Goal: Use online tool/utility: Use online tool/utility

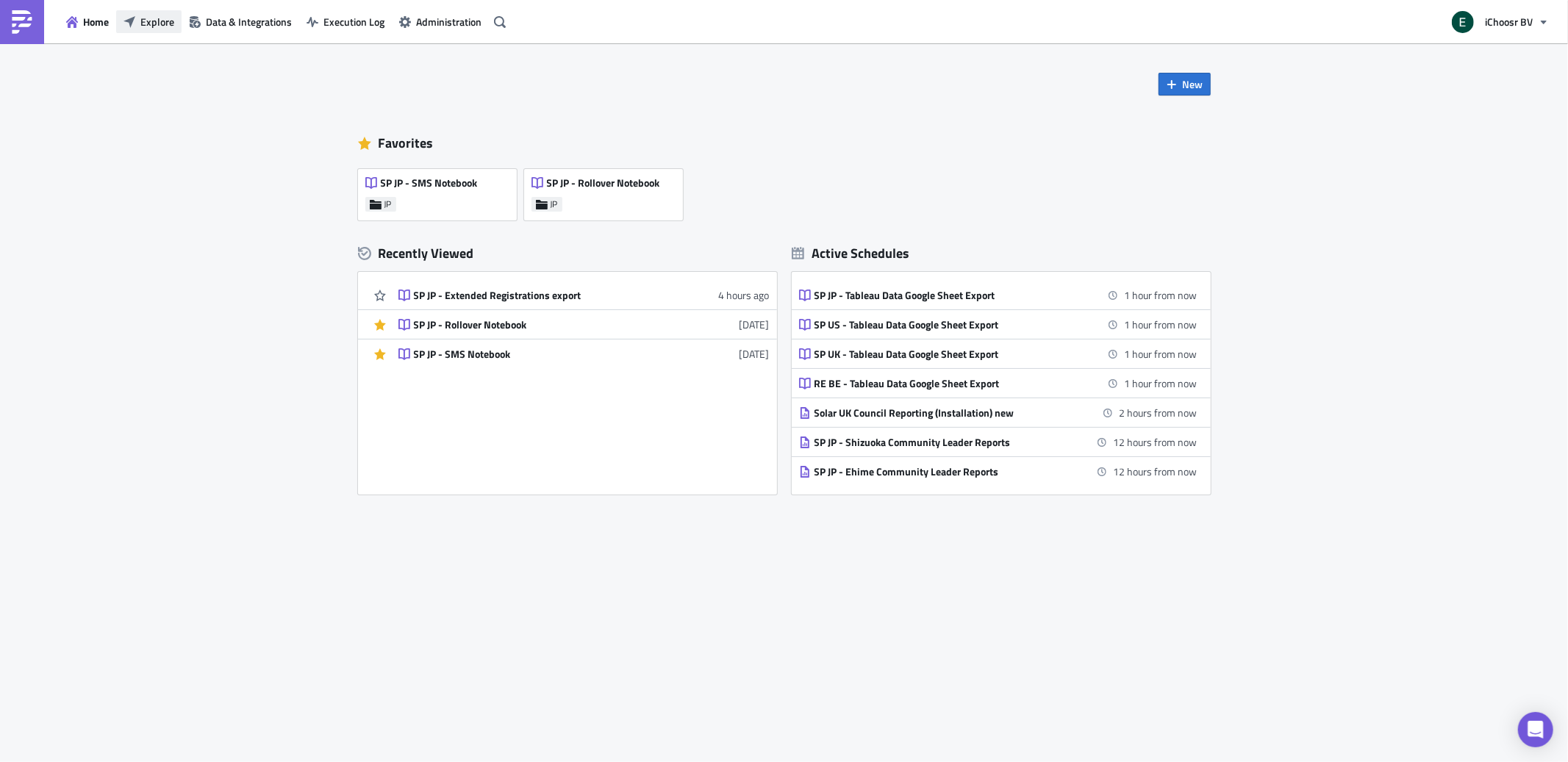
click at [148, 20] on span "Explore" at bounding box center [157, 21] width 34 height 16
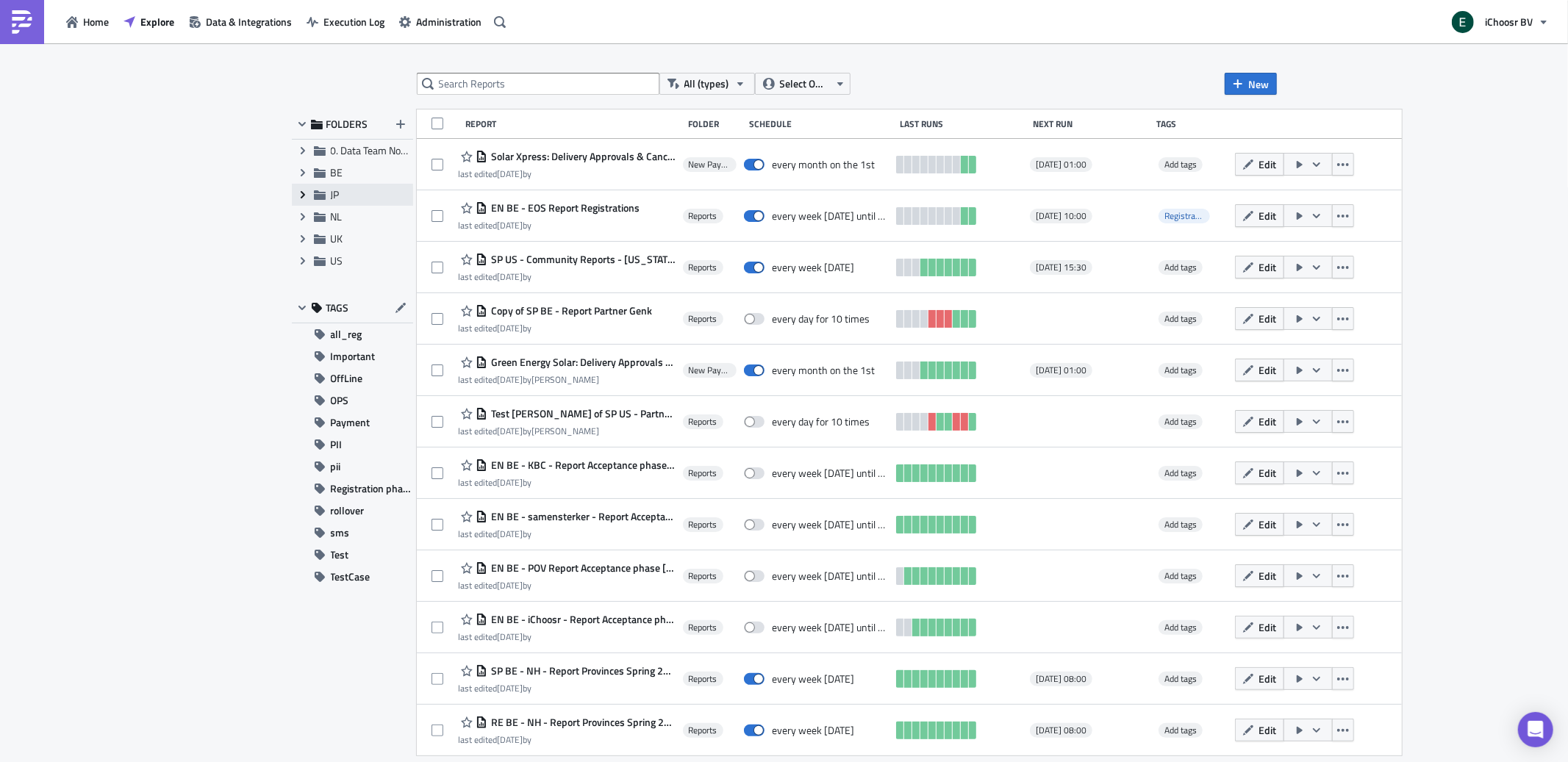
click at [301, 198] on icon at bounding box center [302, 195] width 4 height 7
click at [301, 193] on icon "Collapse group" at bounding box center [303, 195] width 12 height 12
click at [302, 189] on icon "Expand group" at bounding box center [303, 195] width 12 height 12
click at [341, 216] on icon at bounding box center [336, 217] width 12 height 10
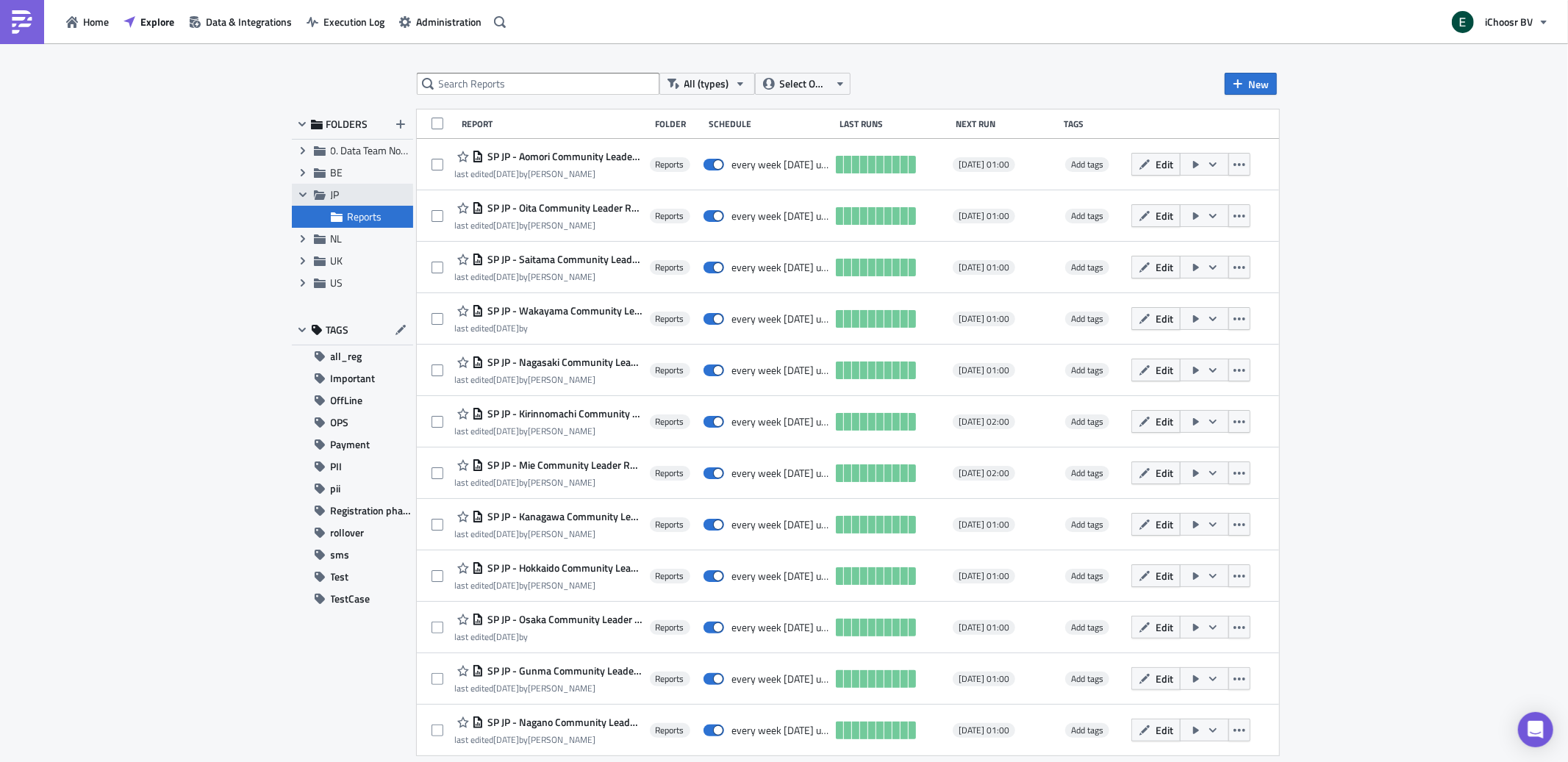
click at [316, 193] on icon at bounding box center [320, 195] width 12 height 12
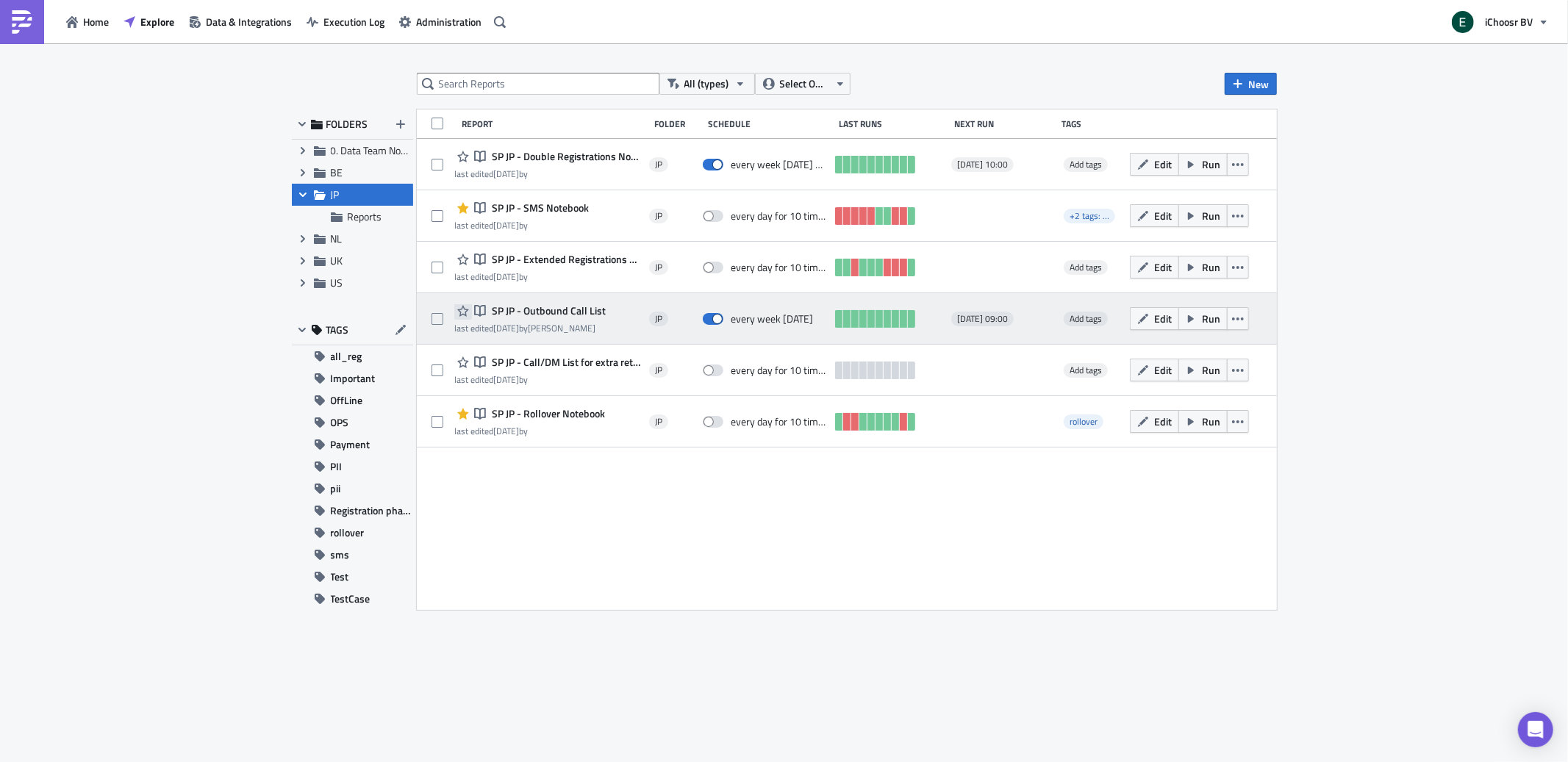
click at [462, 312] on icon "button" at bounding box center [463, 311] width 12 height 12
click at [555, 311] on span "SP JP - Outbound Call List" at bounding box center [547, 311] width 117 height 13
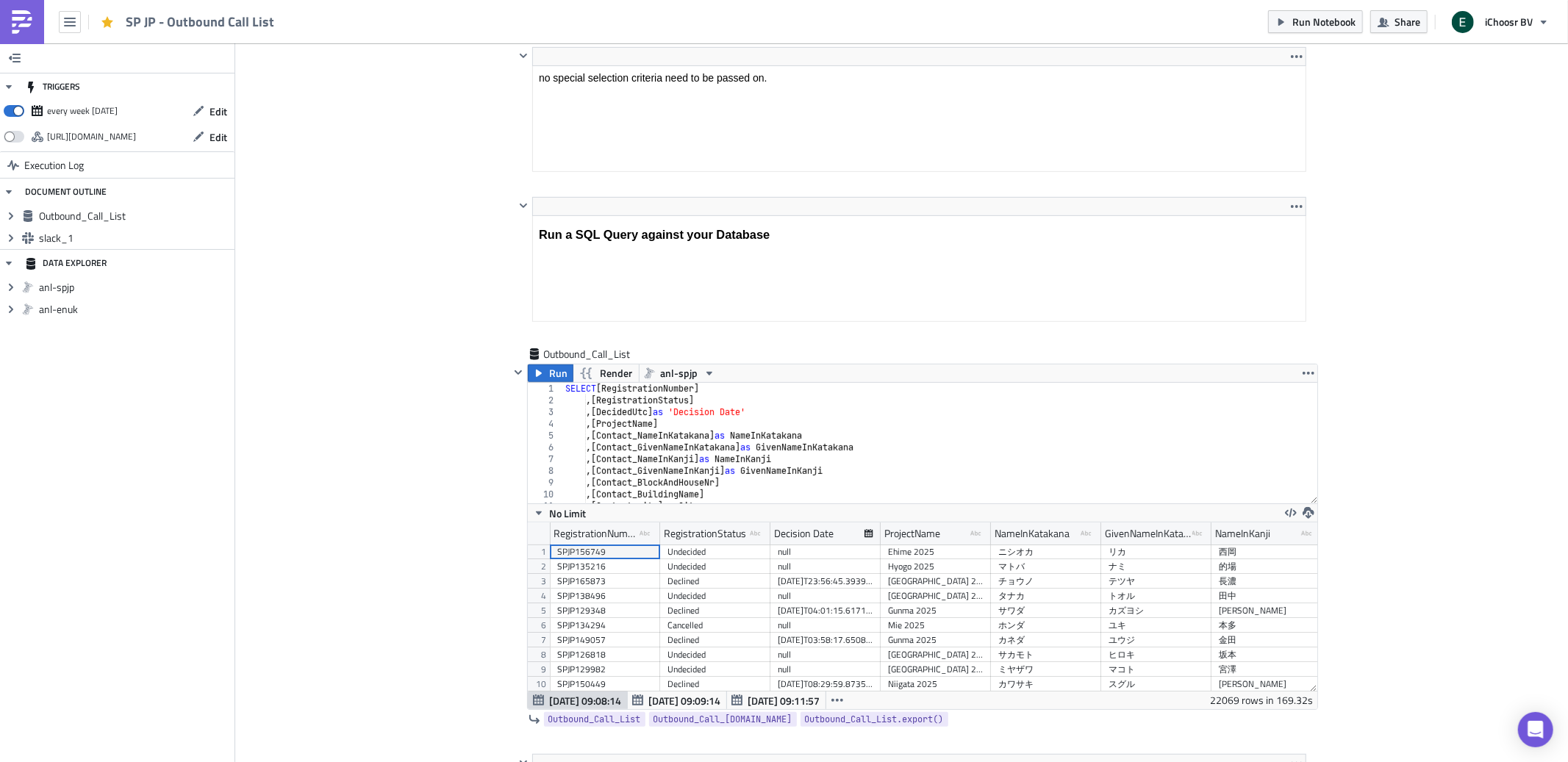
scroll to position [487, 0]
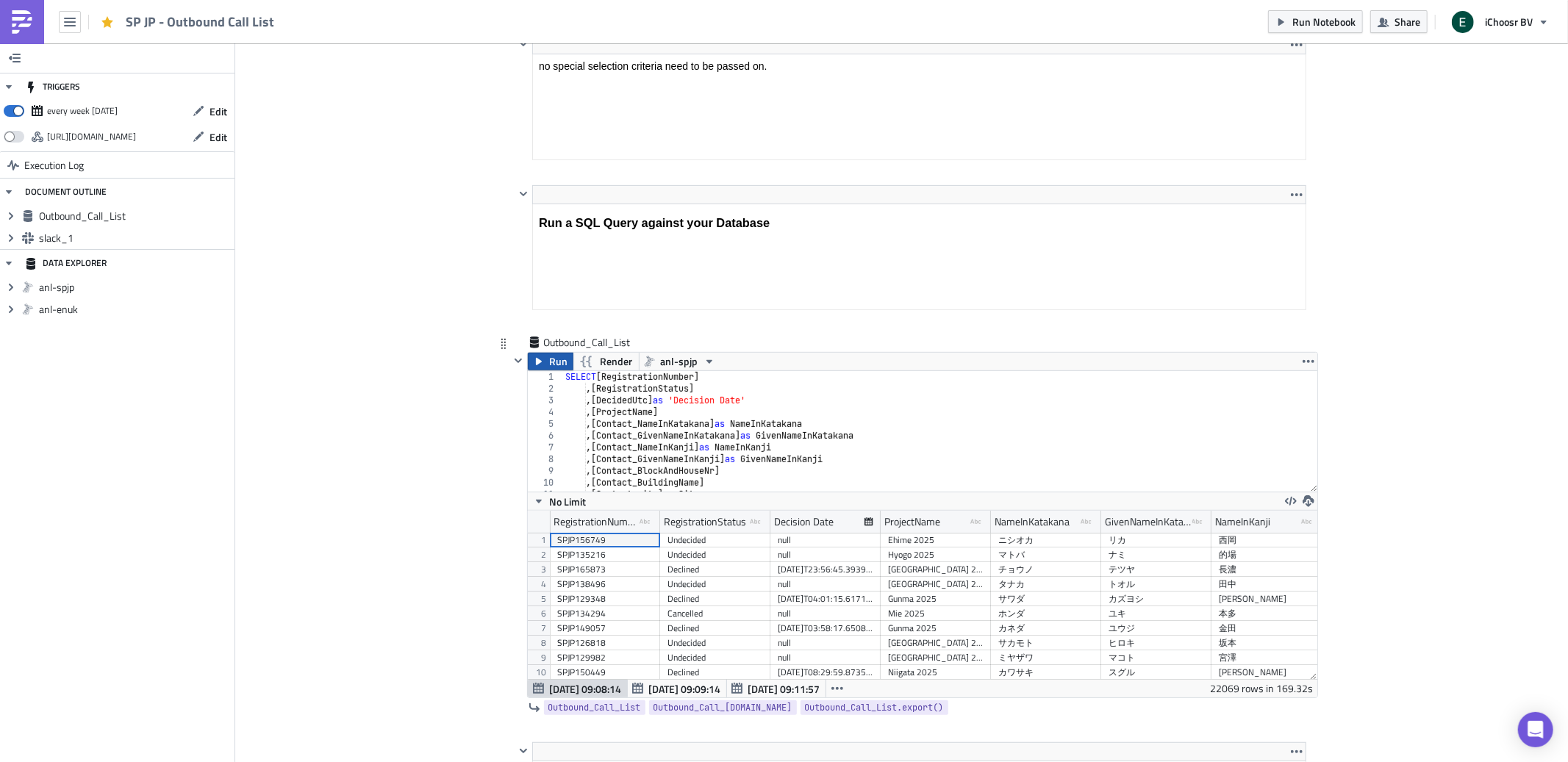
click at [544, 357] on icon "button" at bounding box center [539, 362] width 12 height 12
